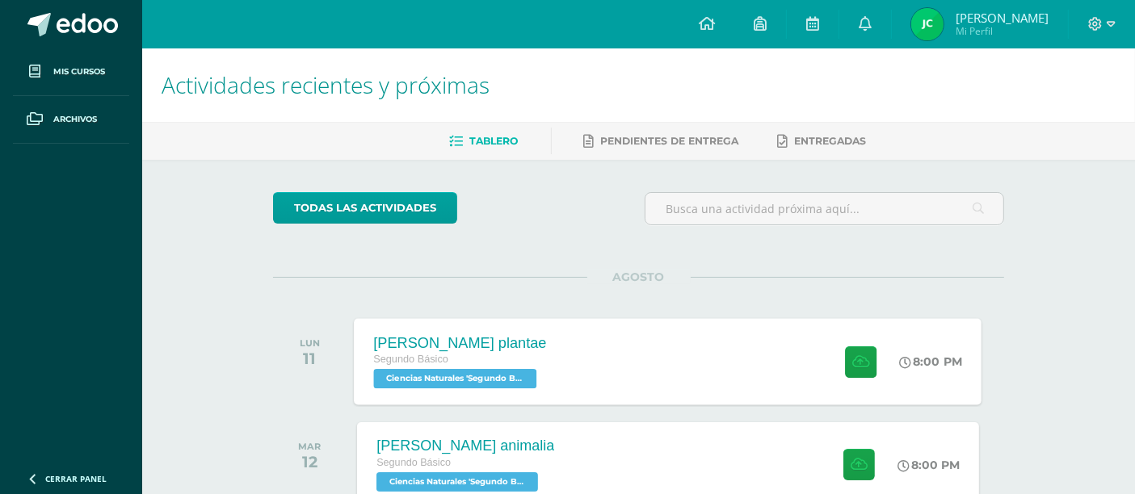
scroll to position [103, 0]
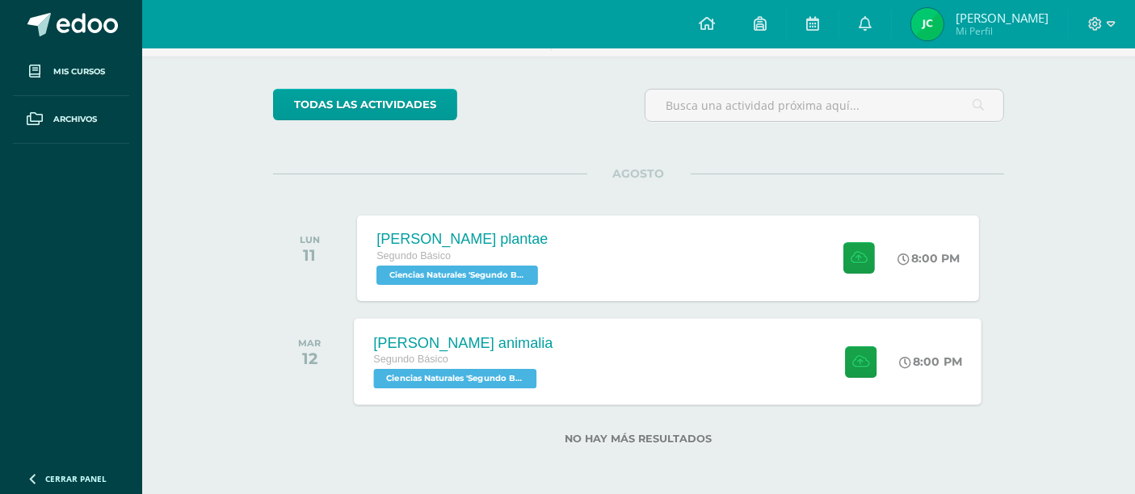
click at [482, 340] on div "[PERSON_NAME] animalia" at bounding box center [463, 342] width 179 height 17
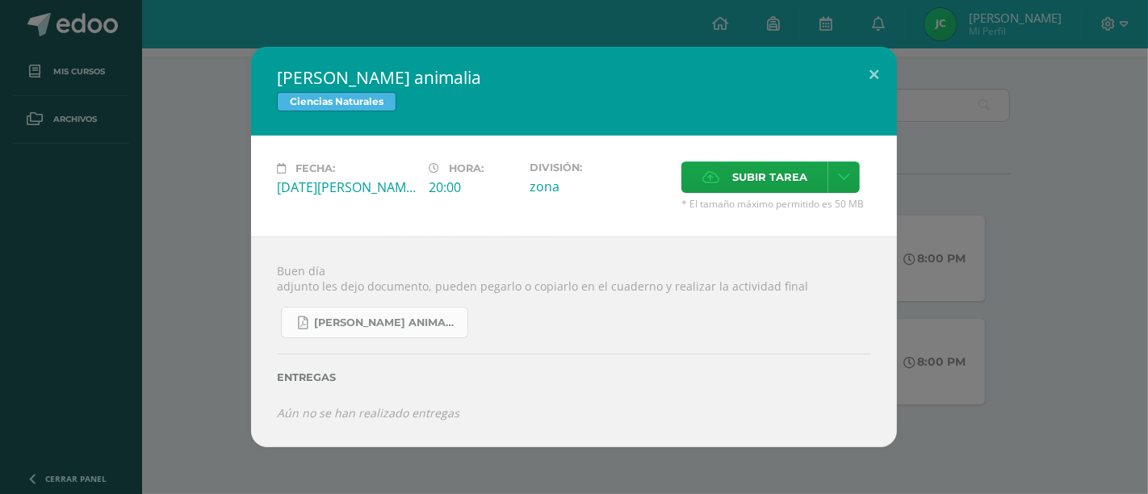
click at [420, 319] on span "[PERSON_NAME] animalia.pdf" at bounding box center [386, 323] width 145 height 13
click at [873, 57] on button at bounding box center [874, 74] width 46 height 55
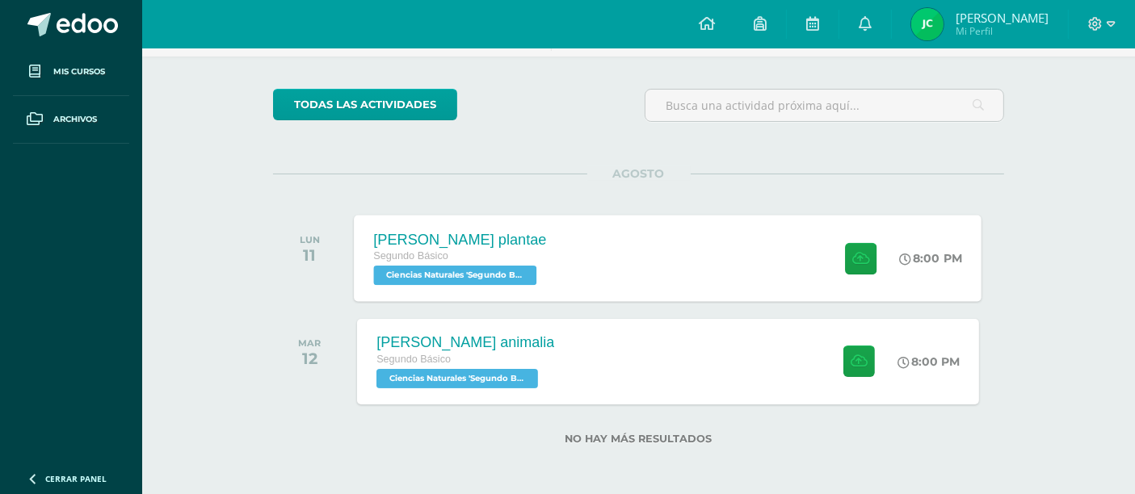
click at [464, 242] on div "[PERSON_NAME] plantae" at bounding box center [460, 239] width 173 height 17
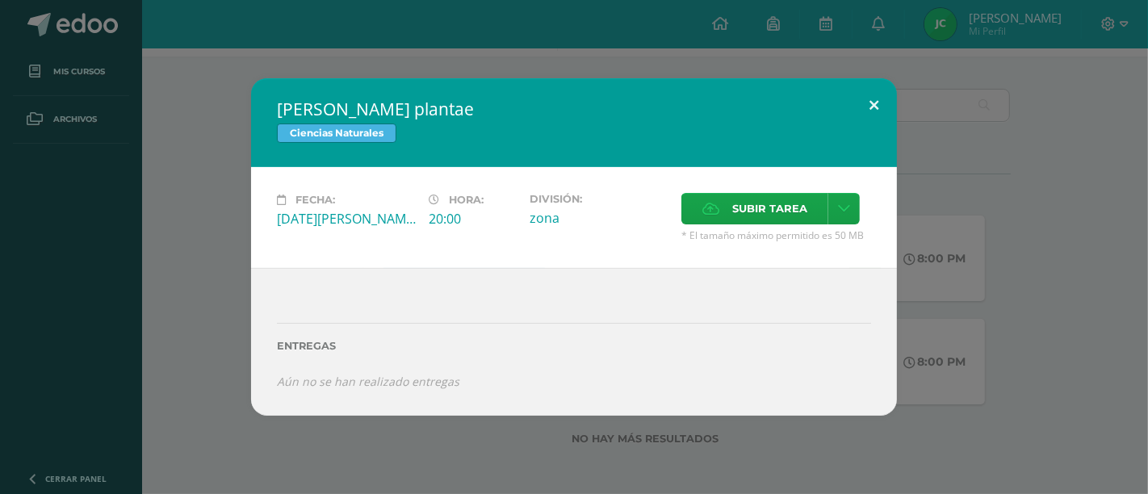
click at [867, 119] on button at bounding box center [874, 105] width 46 height 55
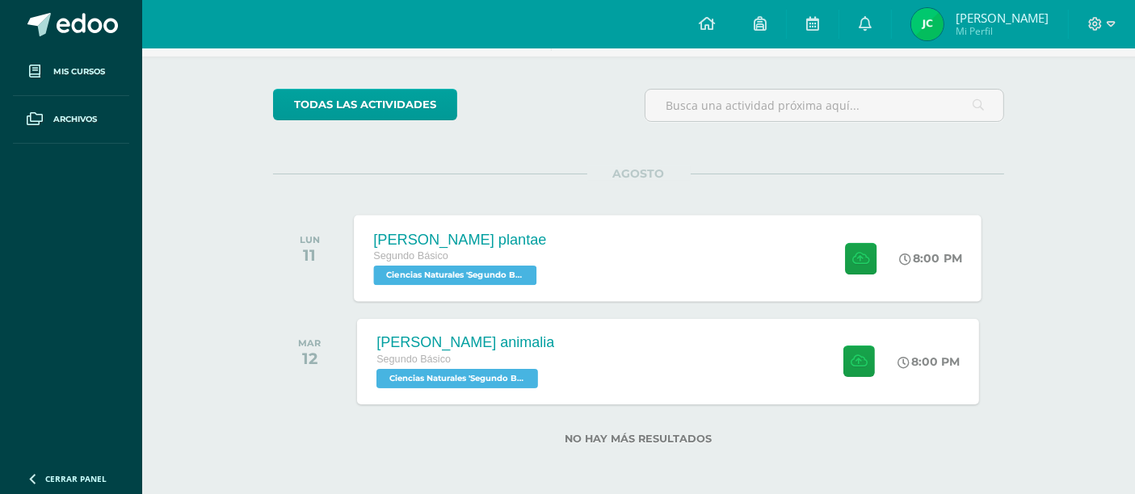
click at [592, 275] on div "[PERSON_NAME] plantae Segundo Básico Ciencias Naturales 'Segundo Básico B' 8:00…" at bounding box center [668, 258] width 627 height 86
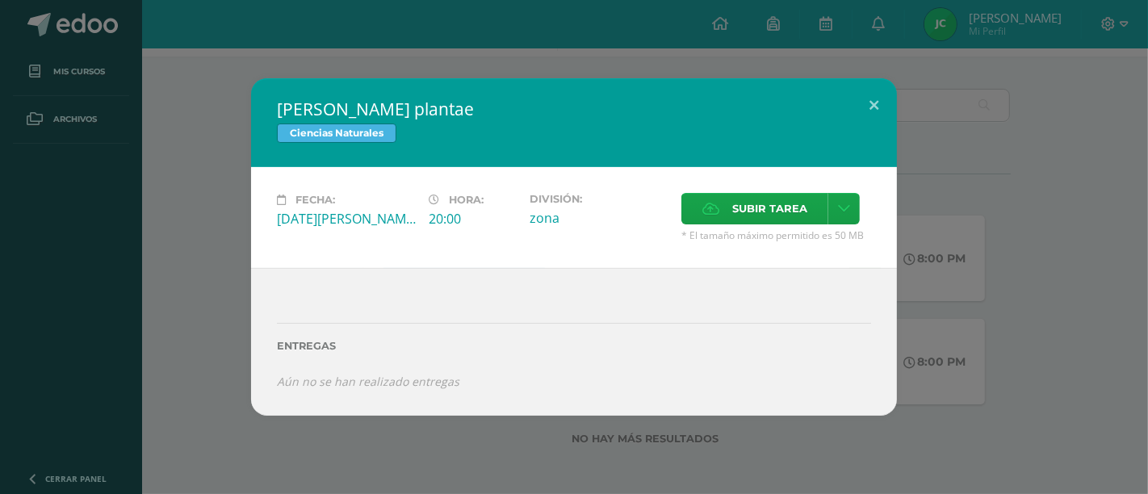
click at [850, 107] on h2 "[PERSON_NAME] plantae" at bounding box center [574, 109] width 594 height 23
click at [878, 104] on button at bounding box center [874, 105] width 46 height 55
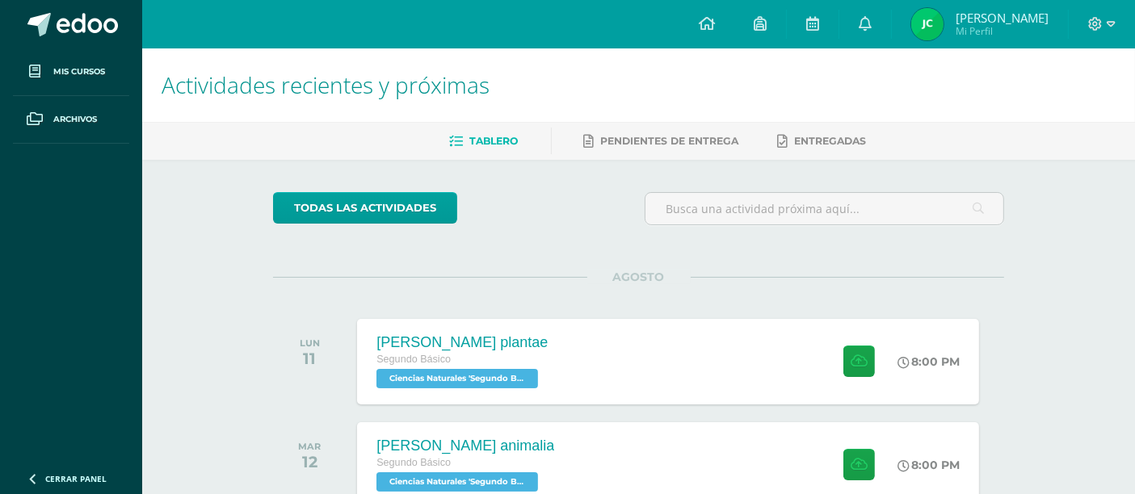
scroll to position [103, 0]
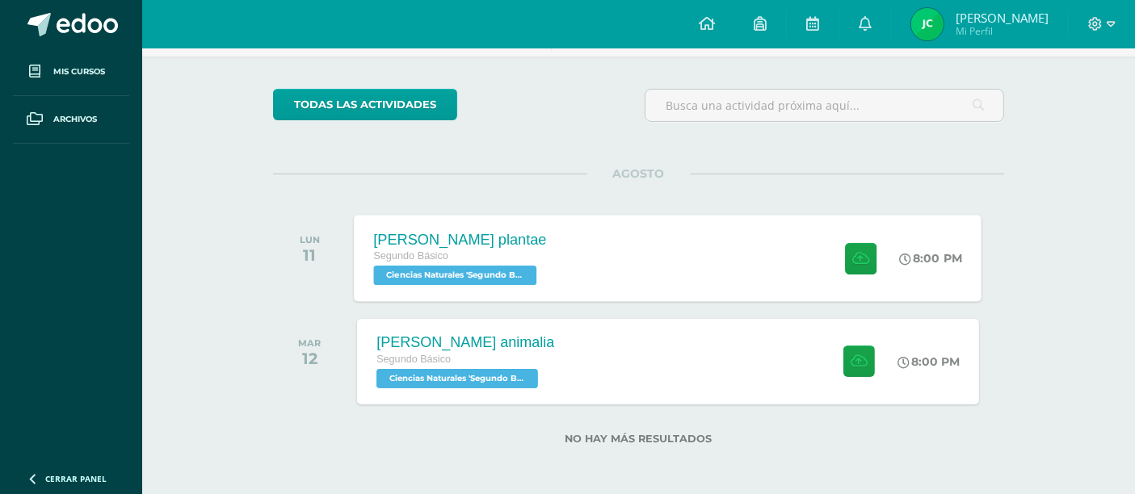
click at [625, 262] on div "Reino plantae Segundo Básico Ciencias Naturales 'Segundo Básico B' 8:00 PM Rein…" at bounding box center [668, 258] width 627 height 86
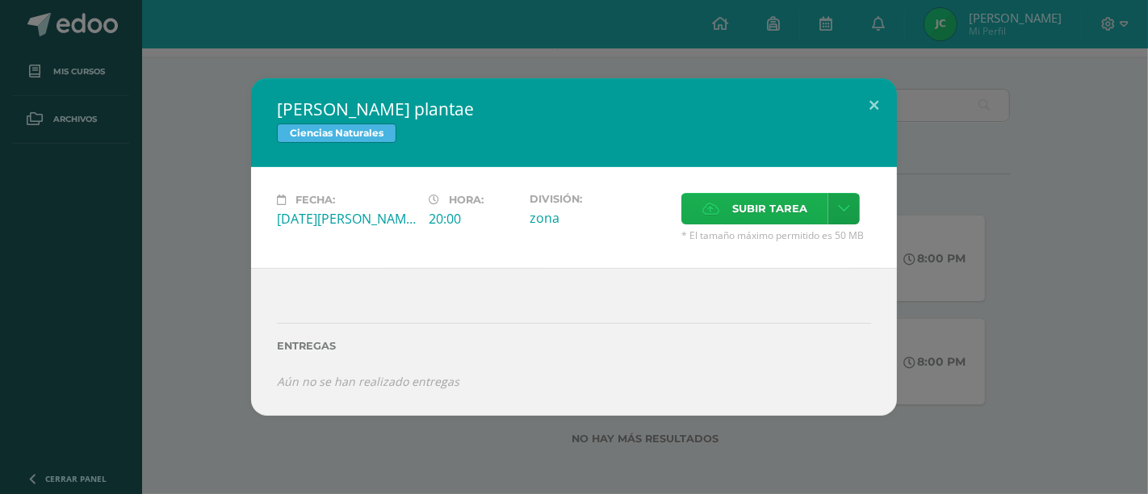
click at [729, 198] on label "Subir tarea" at bounding box center [755, 208] width 147 height 31
click at [0, 0] on input "Subir tarea" at bounding box center [0, 0] width 0 height 0
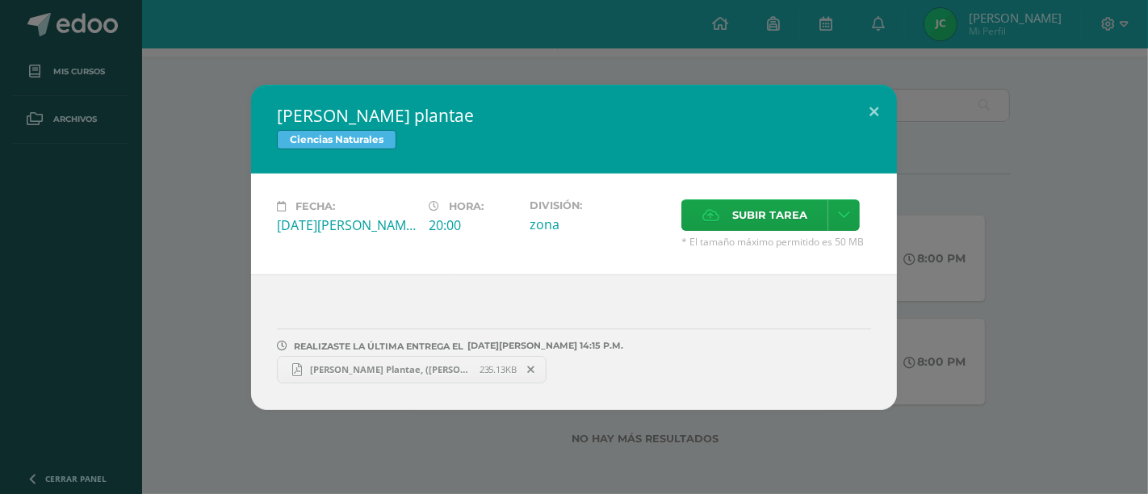
click at [364, 371] on span "Reino Plantae, (Javier Castro 2o B).pdf" at bounding box center [391, 369] width 178 height 12
click at [873, 115] on button at bounding box center [874, 112] width 46 height 55
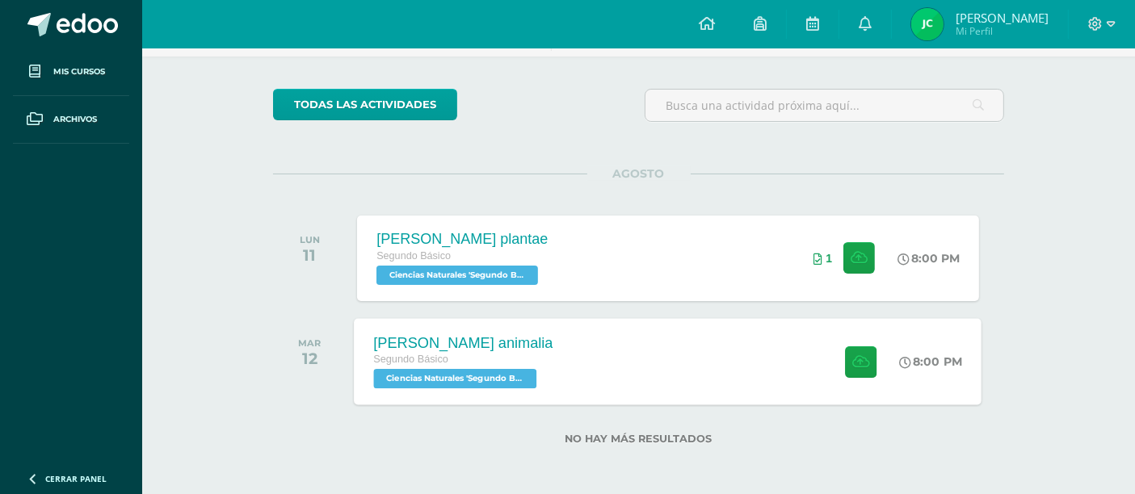
click at [763, 359] on div "Reino animalia Segundo Básico Ciencias Naturales 'Segundo Básico B' 8:00 PM Rei…" at bounding box center [668, 361] width 627 height 86
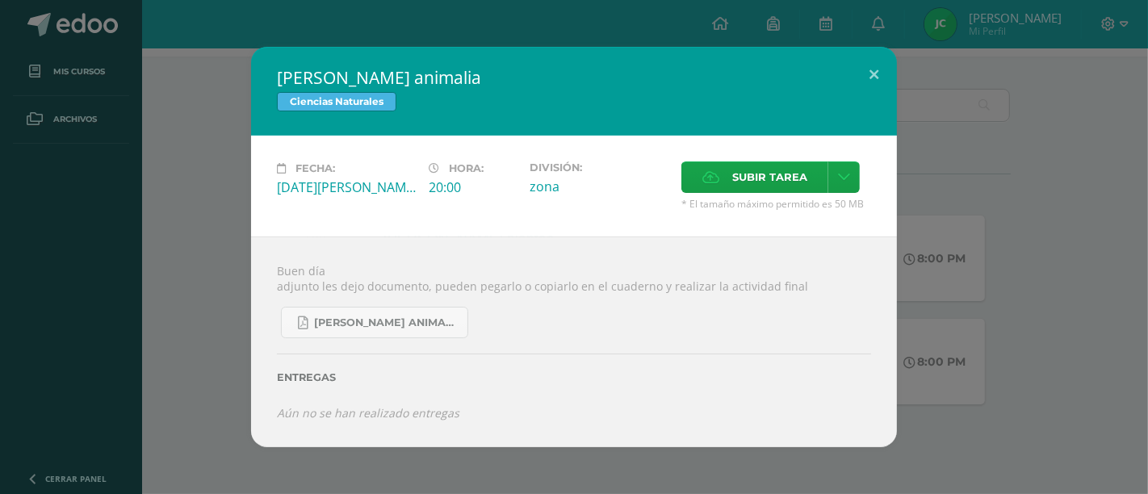
drag, startPoint x: 709, startPoint y: 171, endPoint x: 709, endPoint y: 205, distance: 33.9
click at [709, 205] on div "Subir tarea * El tamaño máximo permitido es 50 MB" at bounding box center [777, 186] width 190 height 49
click at [733, 168] on span "Subir tarea" at bounding box center [769, 177] width 75 height 30
click at [0, 0] on input "Subir tarea" at bounding box center [0, 0] width 0 height 0
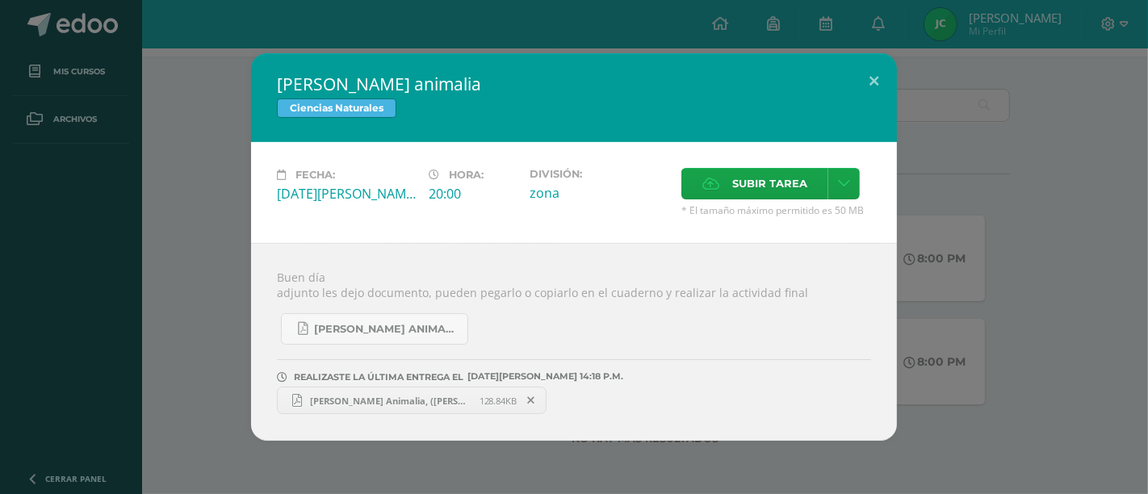
click at [343, 405] on span "Reino Animalia, (Javier Castro 2o B).pdf" at bounding box center [391, 401] width 178 height 12
click at [870, 69] on button at bounding box center [874, 80] width 46 height 55
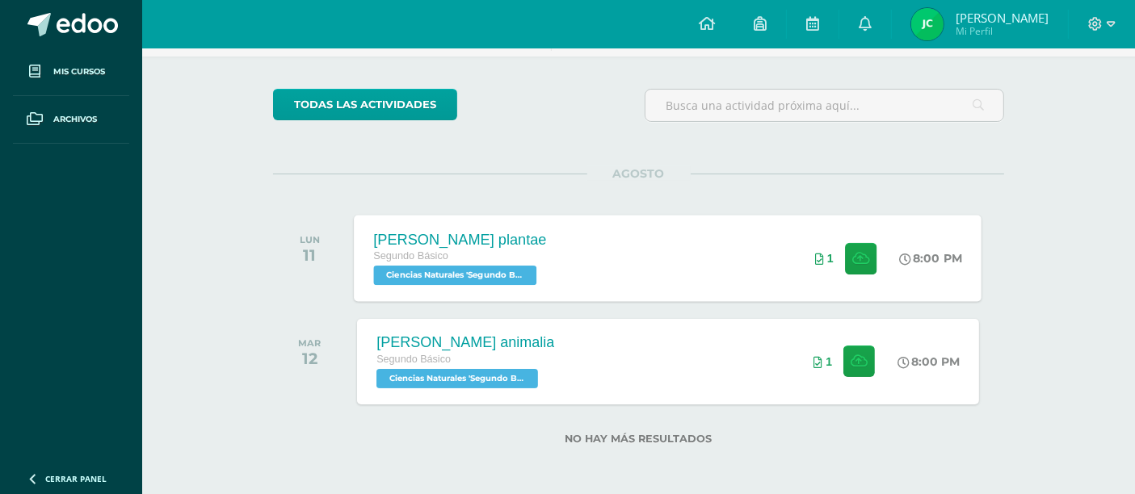
click at [516, 252] on div "Segundo Básico" at bounding box center [460, 257] width 173 height 18
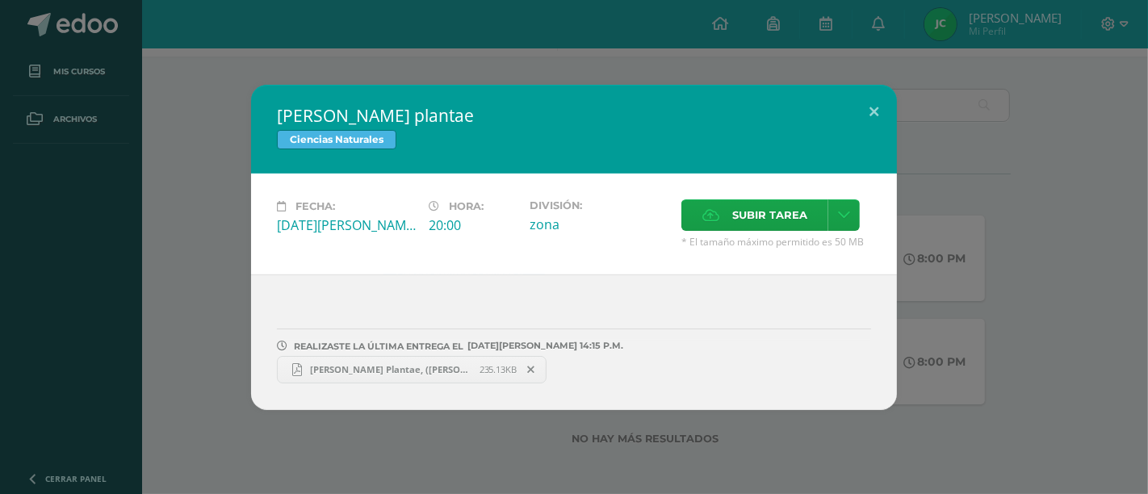
click at [392, 366] on span "Reino Plantae, (Javier Castro 2o B).pdf" at bounding box center [391, 369] width 178 height 12
click at [877, 120] on button at bounding box center [874, 112] width 46 height 55
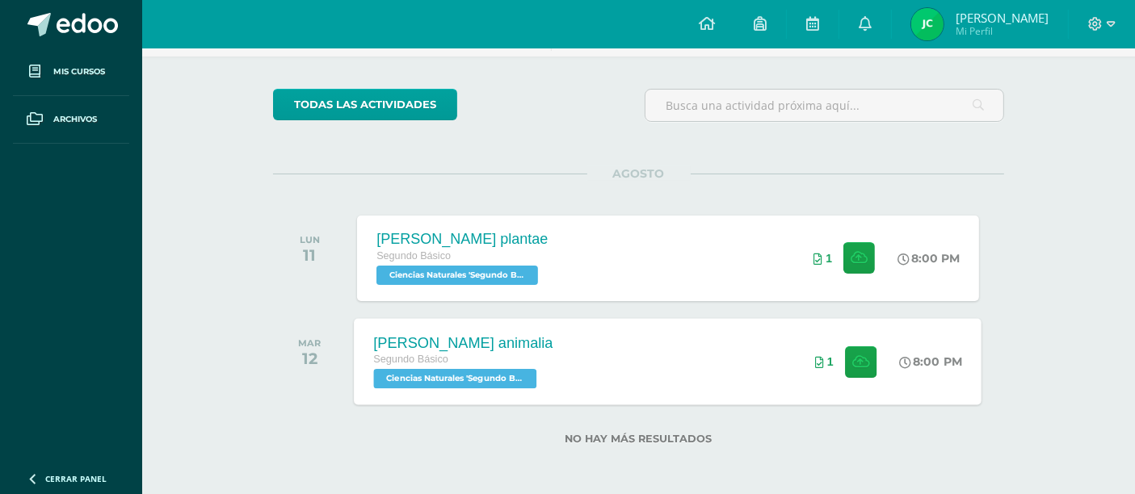
click at [491, 346] on div "[PERSON_NAME] animalia" at bounding box center [463, 342] width 179 height 17
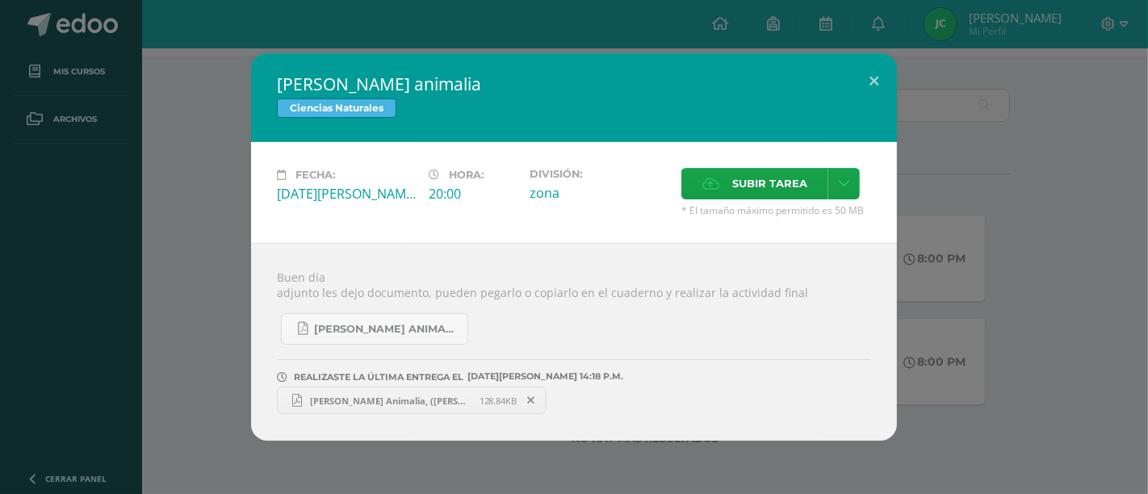
click at [448, 412] on link "Reino Animalia, (Javier Castro 2o B).pdf 128.84KB" at bounding box center [412, 400] width 270 height 27
click at [867, 91] on button at bounding box center [874, 80] width 46 height 55
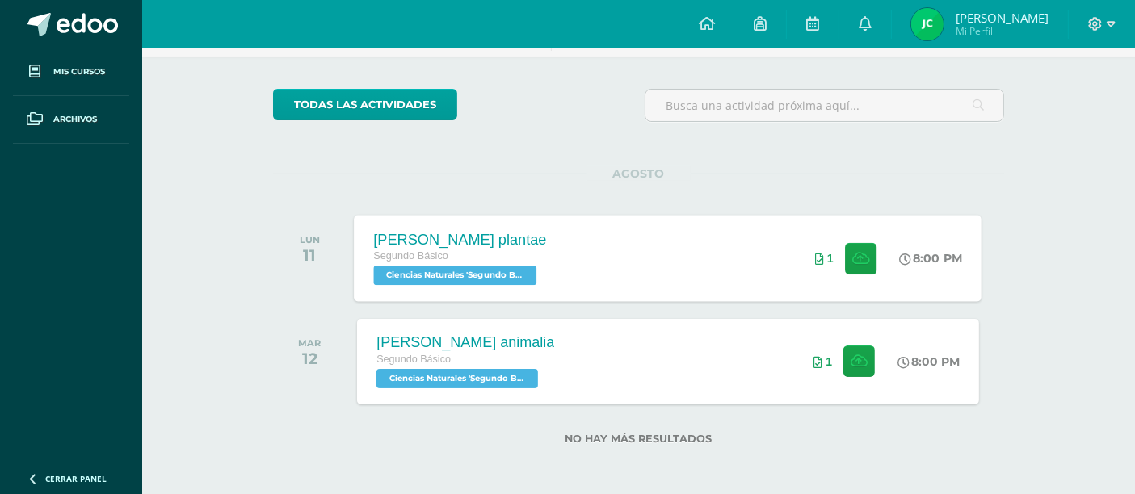
click at [580, 237] on div "Reino plantae Segundo Básico Ciencias Naturales 'Segundo Básico B' 8:00 PM 1 Re…" at bounding box center [668, 258] width 627 height 86
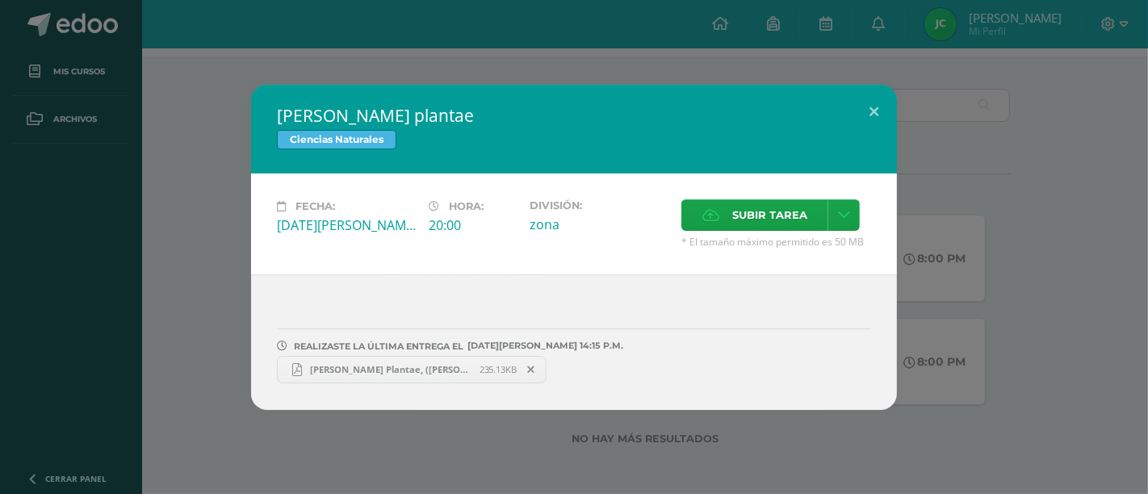
click at [400, 368] on span "Reino Plantae, (Javier Castro 2o B).pdf" at bounding box center [391, 369] width 178 height 12
click at [874, 95] on button at bounding box center [874, 112] width 46 height 55
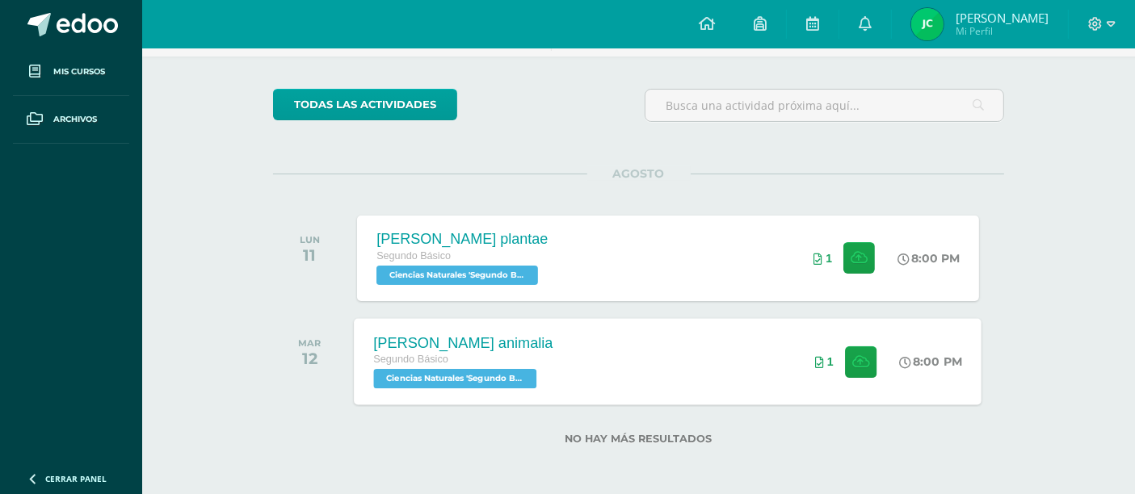
click at [462, 351] on div "Segundo Básico" at bounding box center [463, 360] width 179 height 18
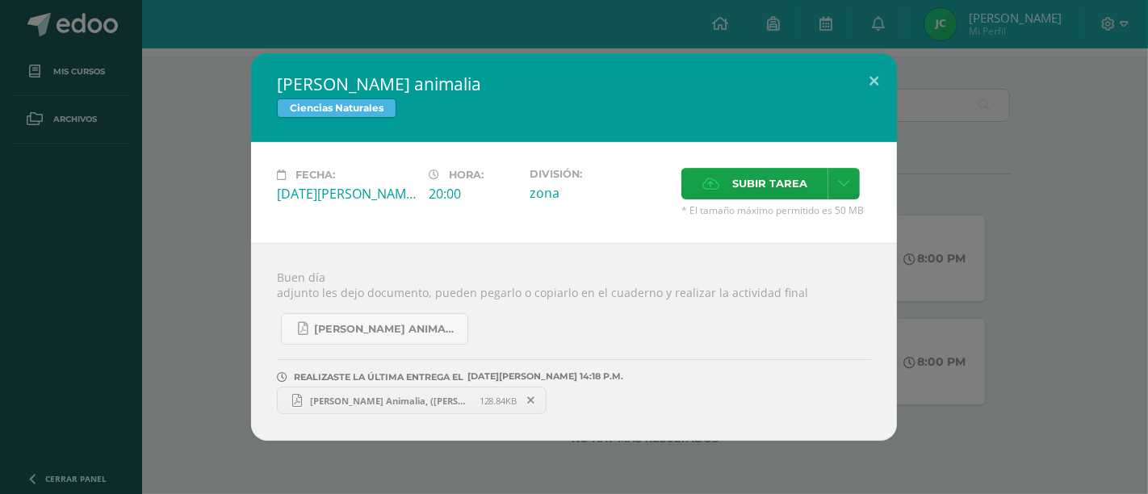
click at [394, 375] on span "REALIZASTE LA ÚLTIMA ENTREGA EL" at bounding box center [379, 376] width 170 height 11
click at [405, 398] on span "Reino Animalia, (Javier Castro 2o B).pdf" at bounding box center [391, 401] width 178 height 12
click at [846, 84] on h2 "[PERSON_NAME] animalia" at bounding box center [574, 84] width 594 height 23
click at [881, 71] on button at bounding box center [874, 80] width 46 height 55
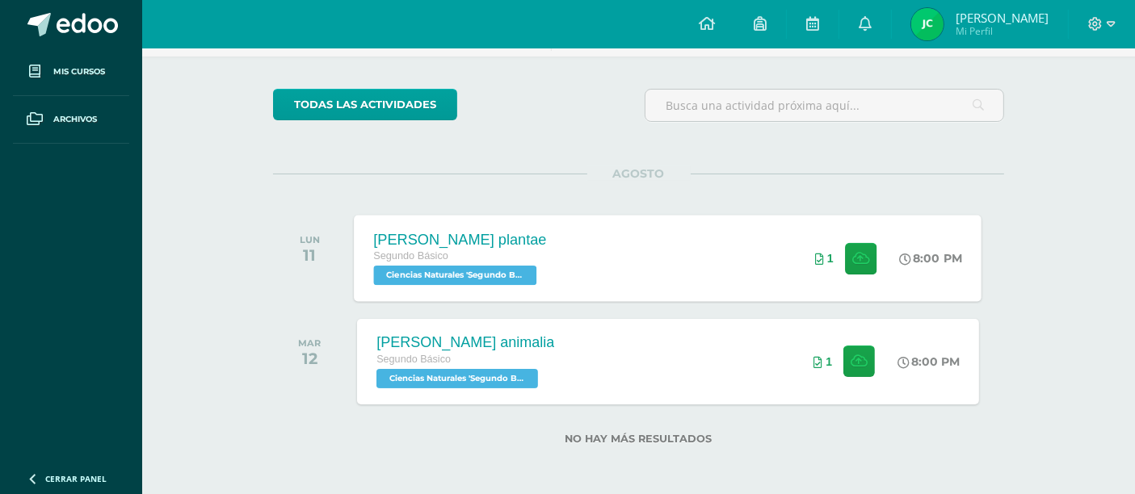
click at [619, 254] on div "Reino plantae Segundo Básico Ciencias Naturales 'Segundo Básico B' 8:00 PM 1 Re…" at bounding box center [668, 258] width 627 height 86
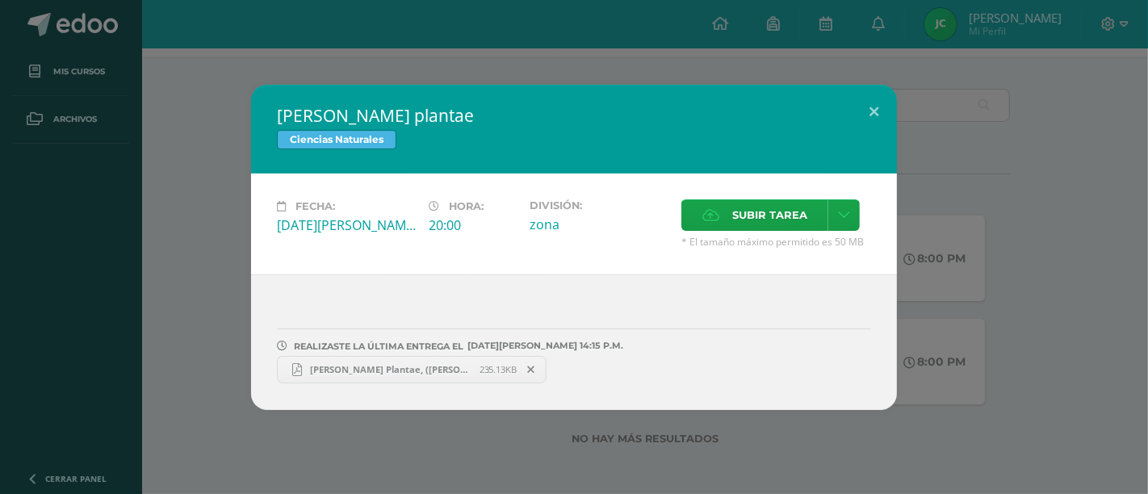
click at [401, 386] on div "REALIZASTE LA ÚLTIMA ENTREGA EL 11 DE agosto A LAS 14:15 P.M. Reino Plantae, (J…" at bounding box center [574, 343] width 646 height 136
click at [401, 376] on link "Reino Plantae, (Javier Castro 2o B).pdf 235.13KB" at bounding box center [412, 369] width 270 height 27
click at [874, 91] on button at bounding box center [874, 112] width 46 height 55
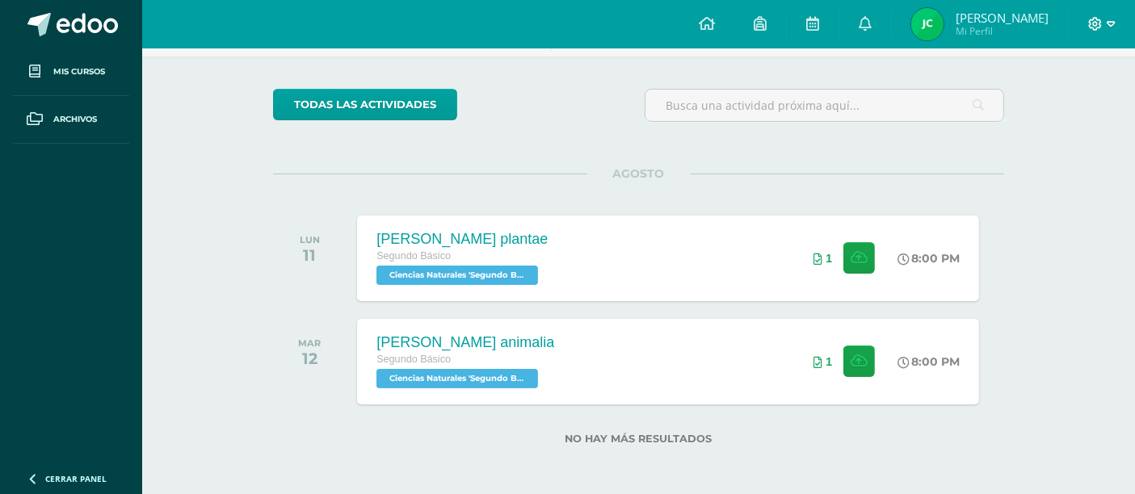
click at [1105, 22] on span at bounding box center [1101, 24] width 27 height 18
click at [1030, 105] on span "Cerrar sesión" at bounding box center [1060, 110] width 73 height 15
